Goal: Task Accomplishment & Management: Use online tool/utility

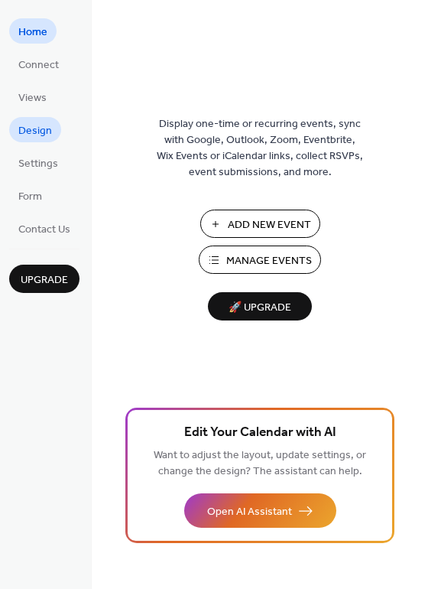
click at [42, 131] on span "Design" at bounding box center [35, 131] width 34 height 16
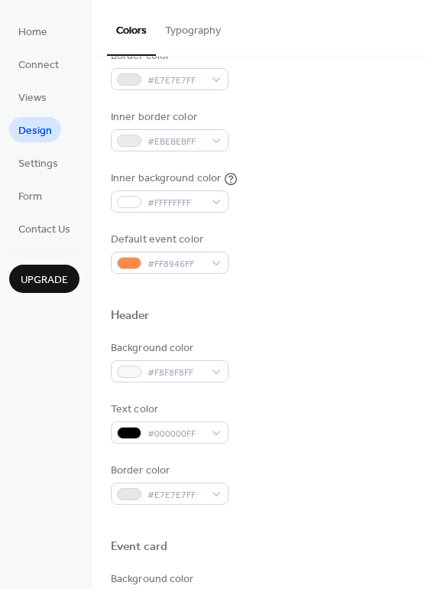
scroll to position [382, 0]
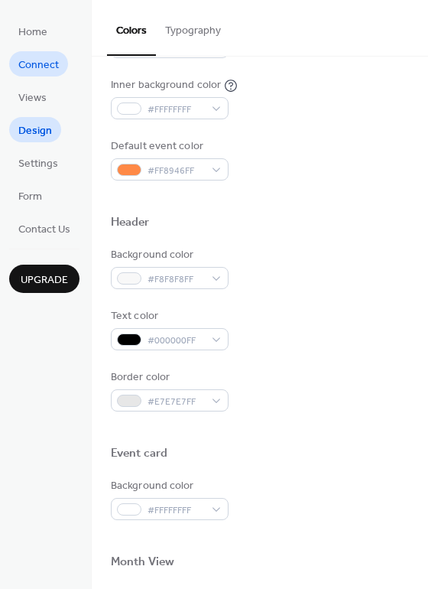
click at [43, 71] on span "Connect" at bounding box center [38, 65] width 41 height 16
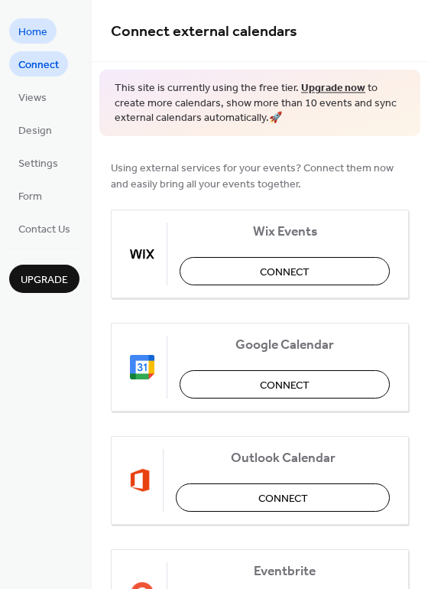
click at [34, 25] on span "Home" at bounding box center [32, 32] width 29 height 16
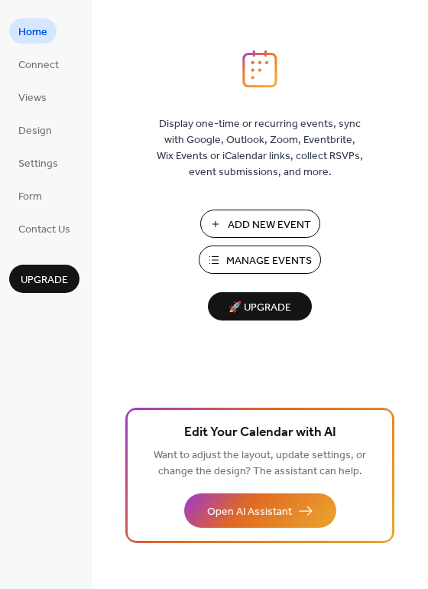
click at [248, 224] on span "Add New Event" at bounding box center [269, 225] width 83 height 16
